Goal: Find specific page/section: Find specific page/section

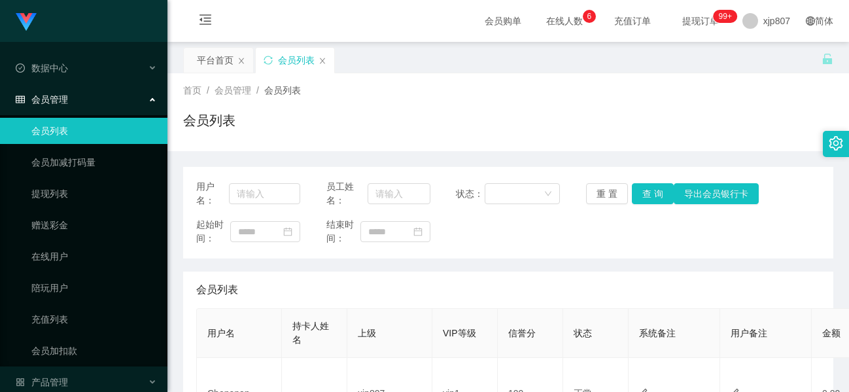
scroll to position [196, 0]
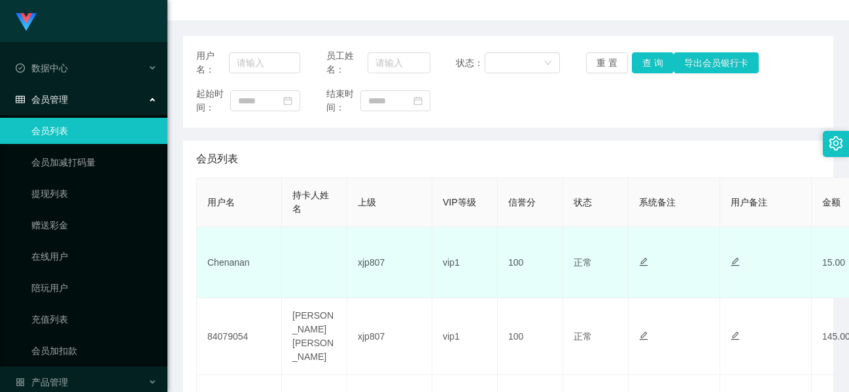
scroll to position [262, 0]
